Goal: Information Seeking & Learning: Learn about a topic

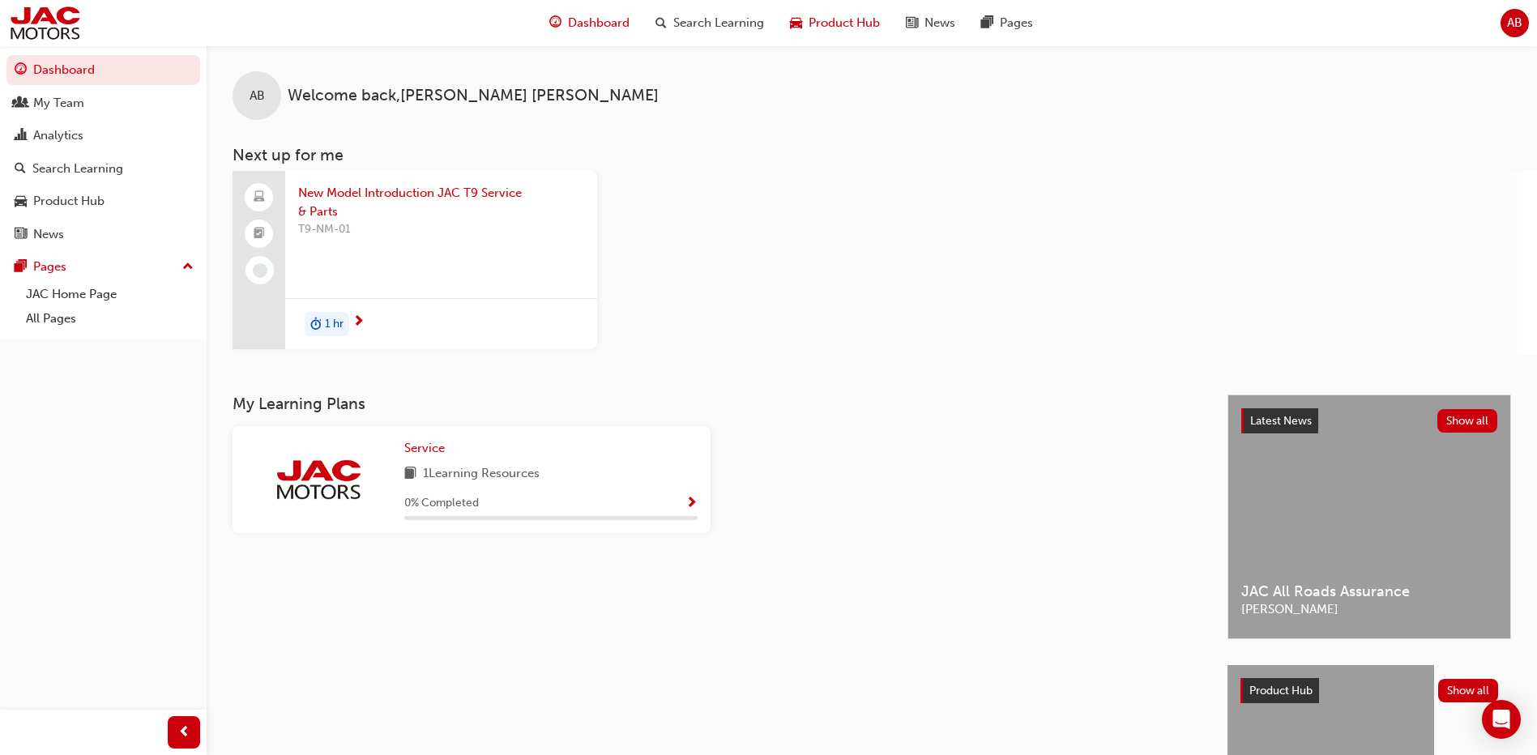
click at [845, 22] on span "Product Hub" at bounding box center [844, 23] width 71 height 19
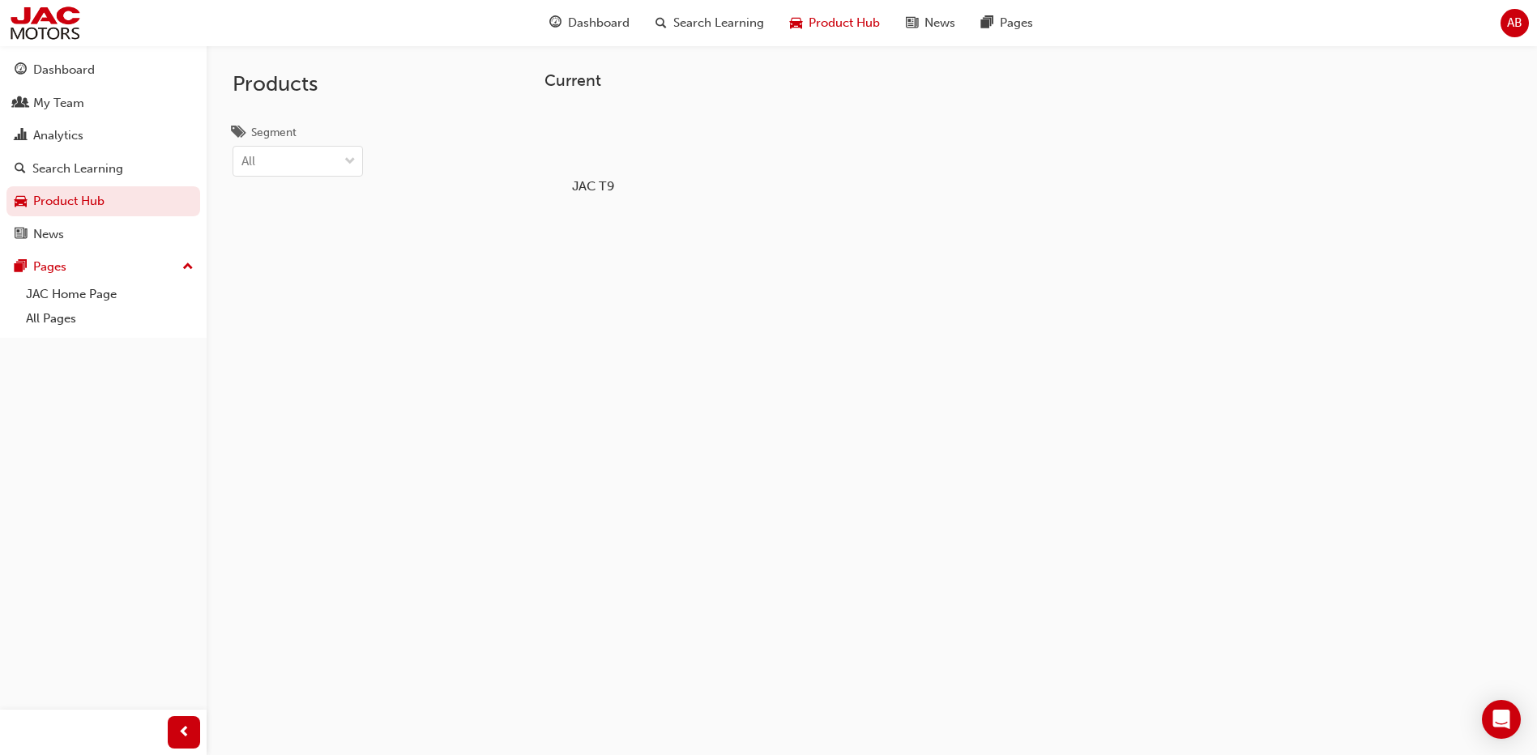
click at [595, 152] on div at bounding box center [594, 139] width 90 height 65
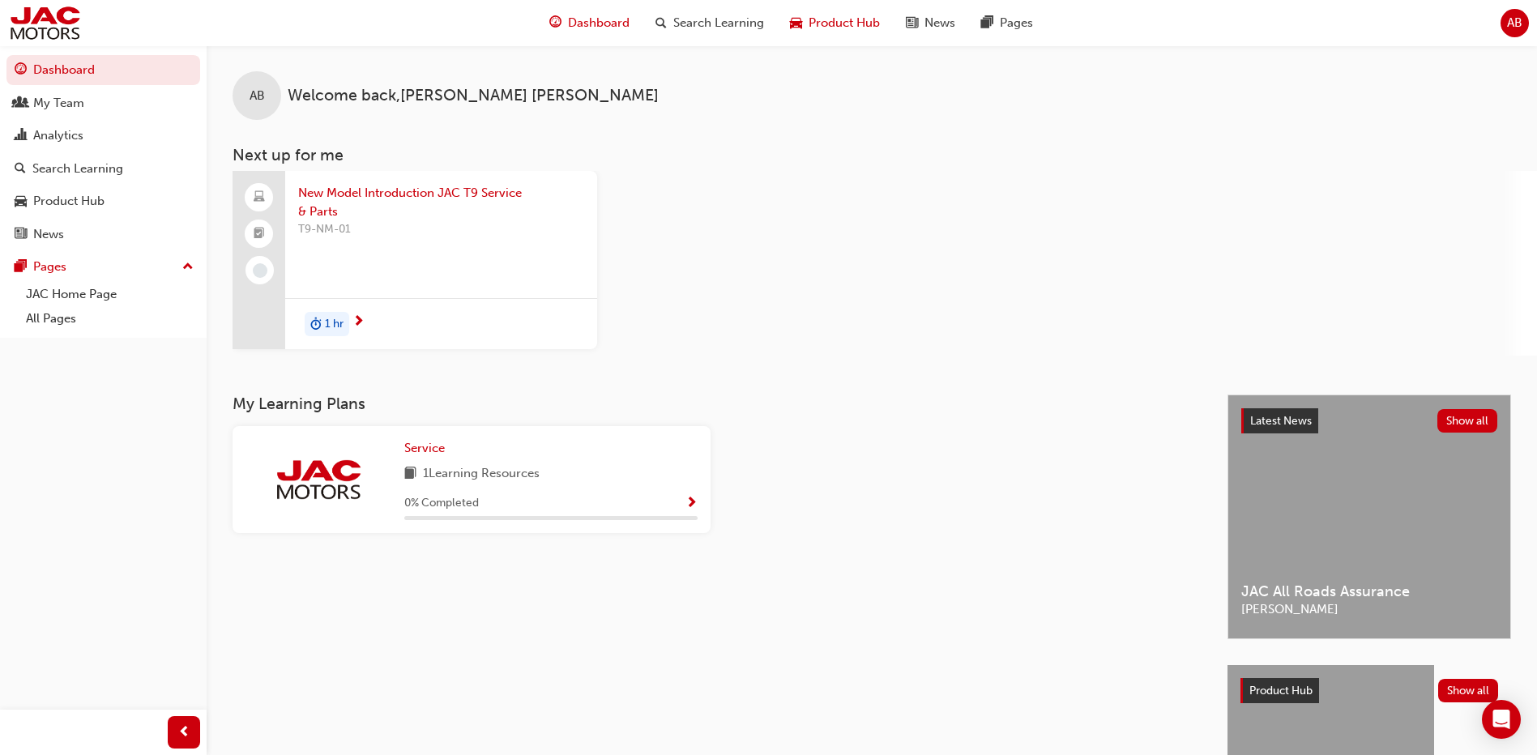
click at [844, 22] on span "Product Hub" at bounding box center [844, 23] width 71 height 19
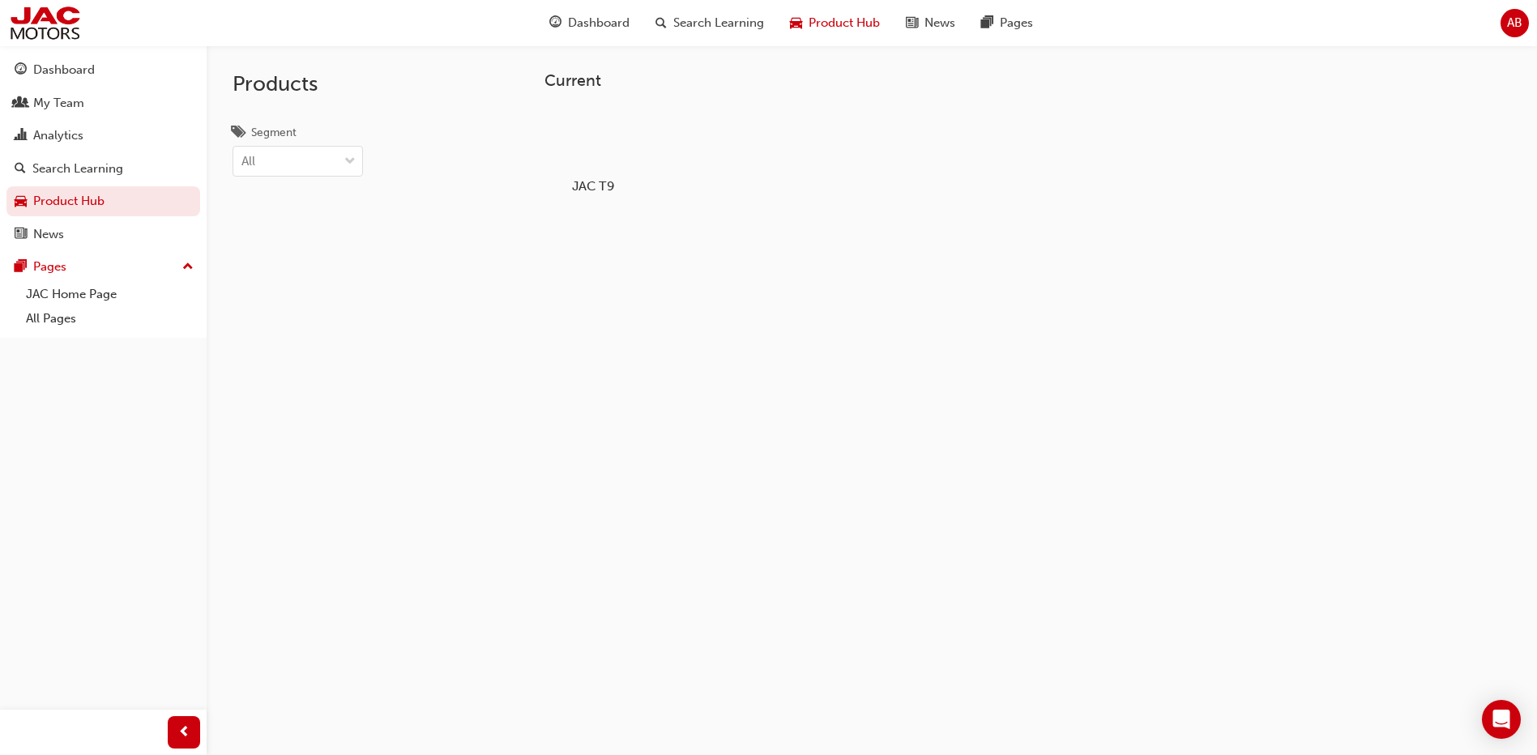
click at [581, 140] on div at bounding box center [594, 139] width 90 height 65
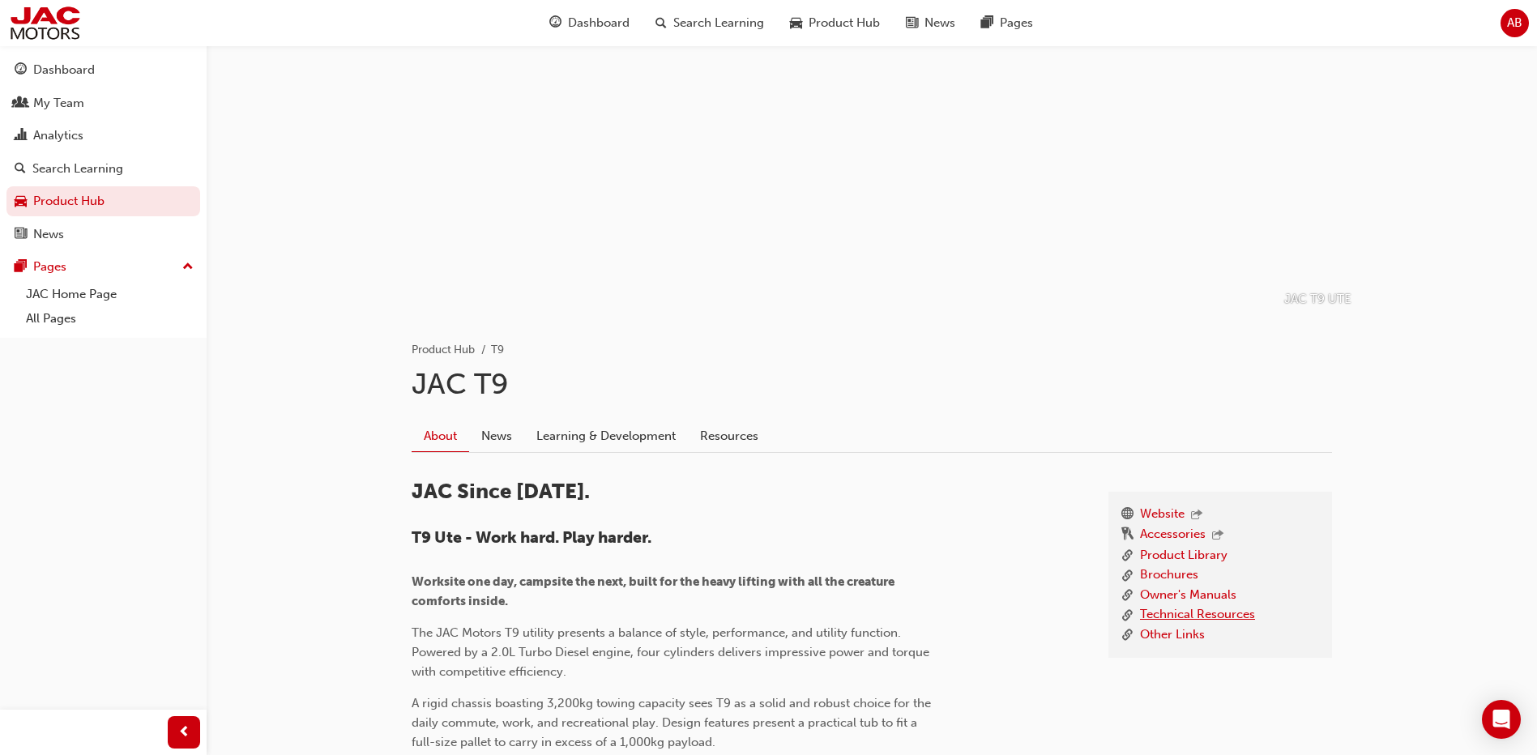
scroll to position [162, 0]
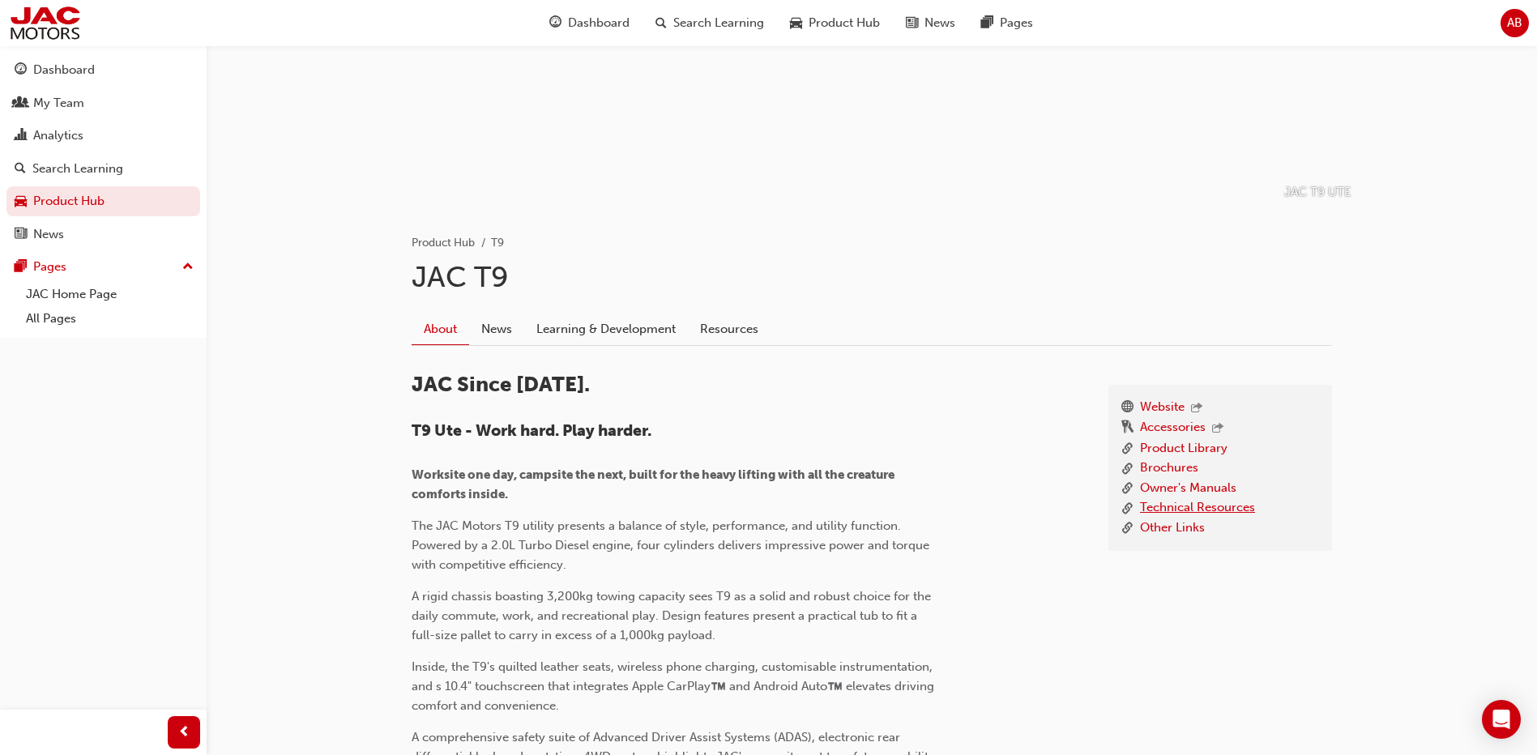
click at [1199, 508] on link "Technical Resources" at bounding box center [1197, 508] width 115 height 20
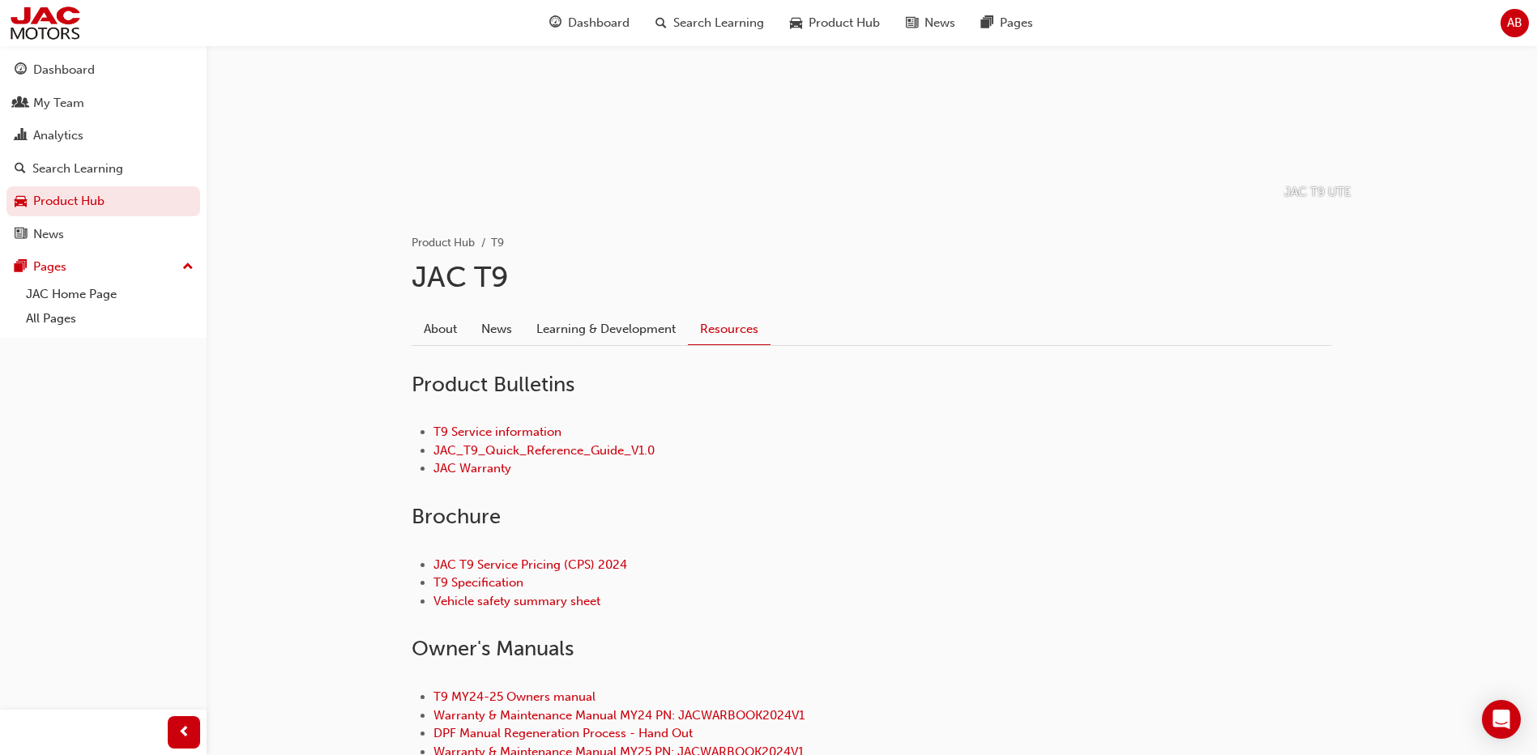
scroll to position [243, 0]
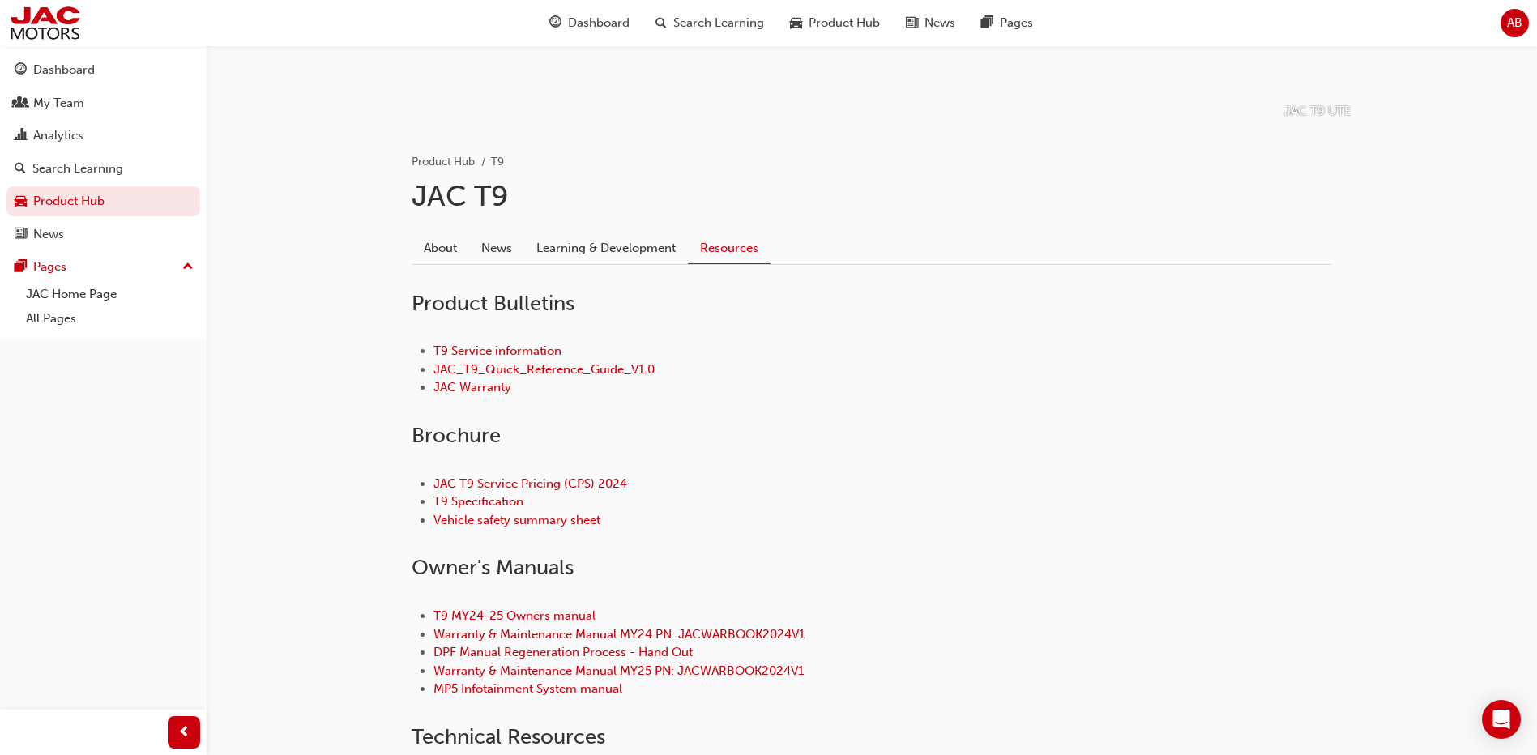
click at [475, 349] on link "T9 Service information" at bounding box center [498, 351] width 128 height 15
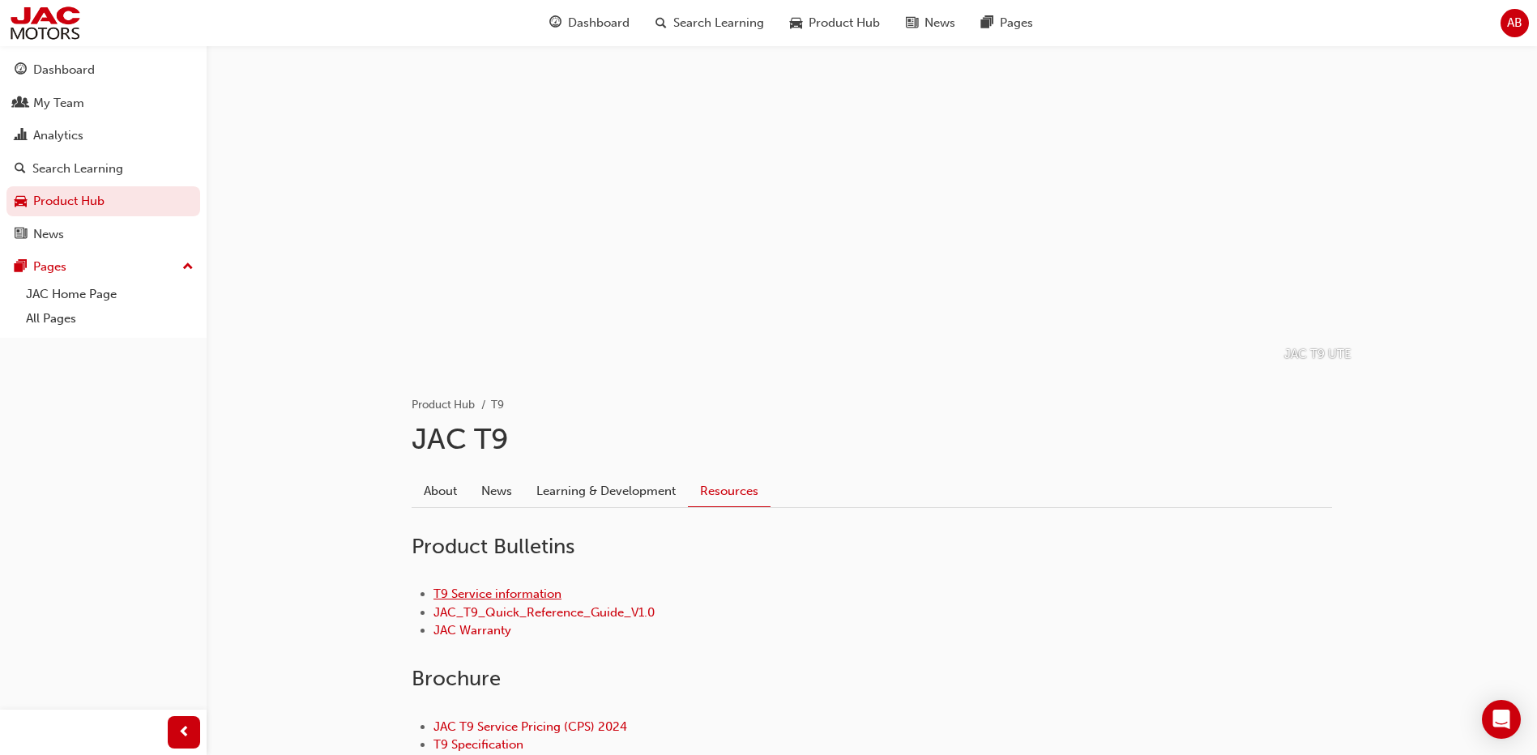
click at [509, 592] on link "T9 Service information" at bounding box center [498, 594] width 128 height 15
